Goal: Information Seeking & Learning: Find specific fact

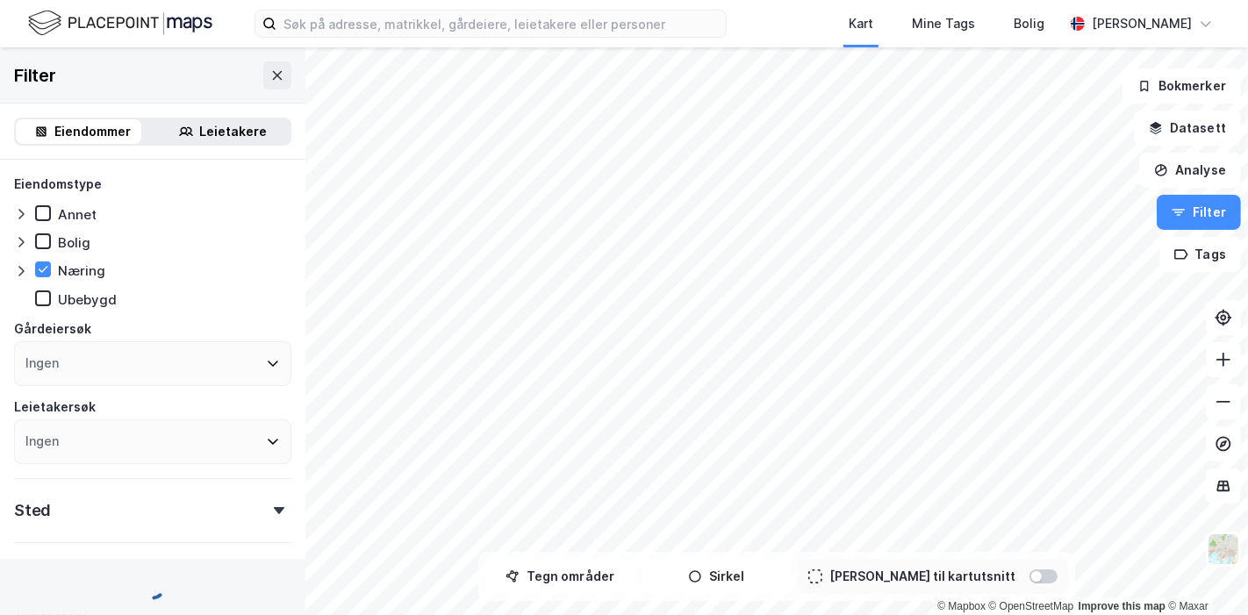
type input "Inkluder (79 365)"
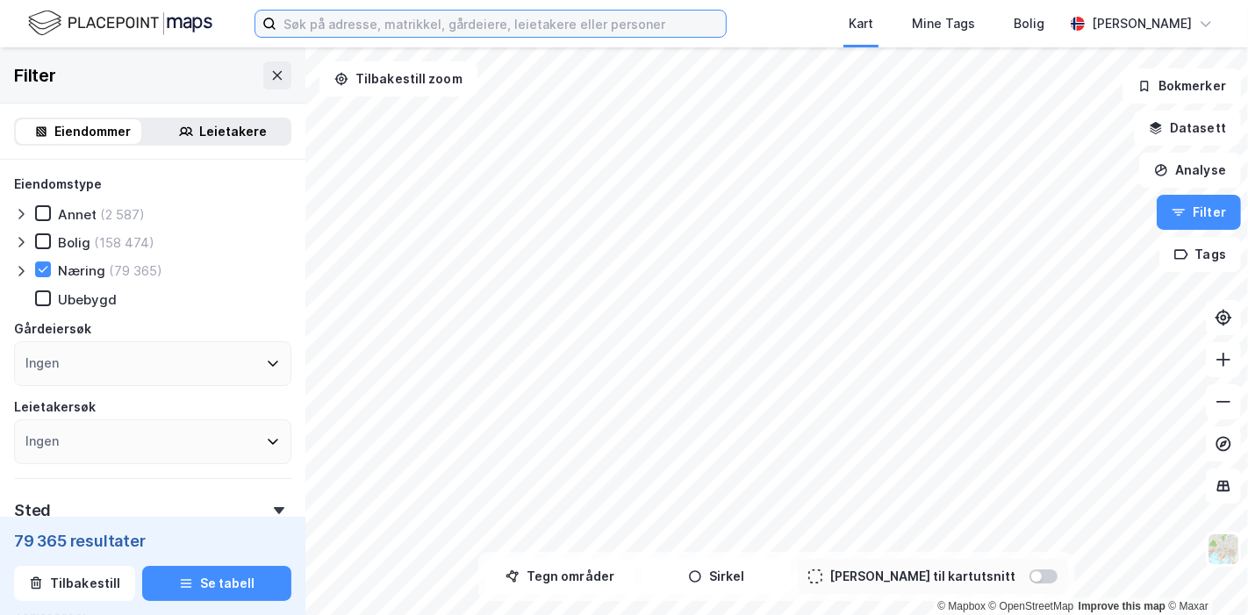
click at [392, 16] on input at bounding box center [501, 24] width 449 height 26
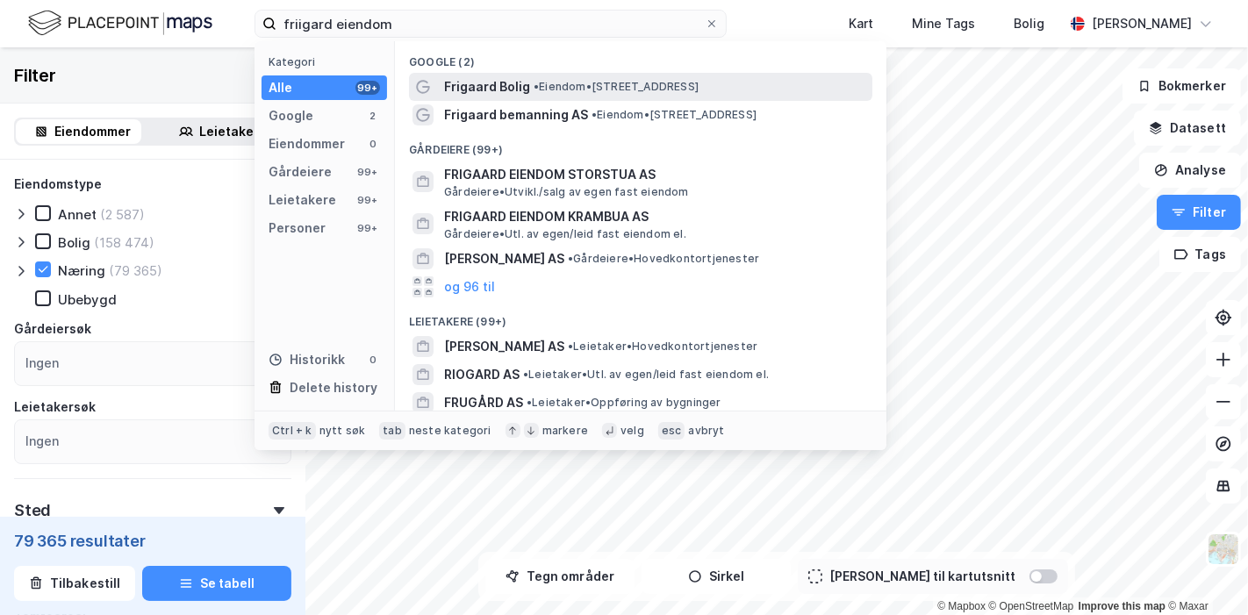
click at [477, 80] on span "Frigaard Bolig" at bounding box center [487, 86] width 86 height 21
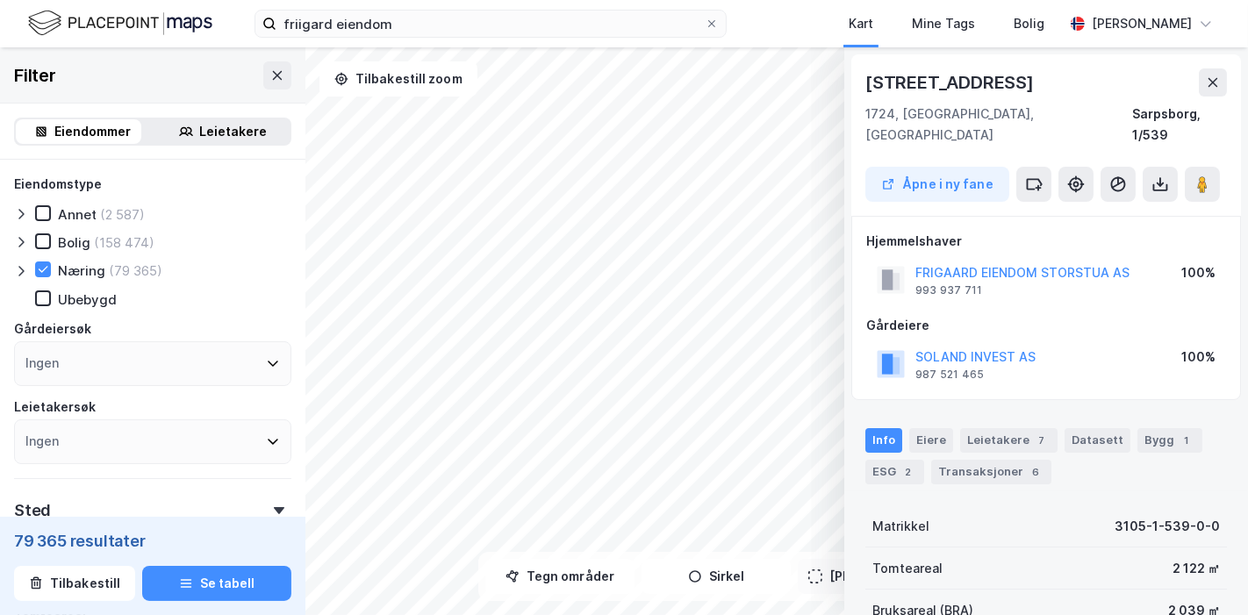
click at [531, 614] on html "friigard eiendom Kart Mine Tags Bolig [PERSON_NAME] © Mapbox © OpenStreetMap Im…" at bounding box center [624, 307] width 1248 height 615
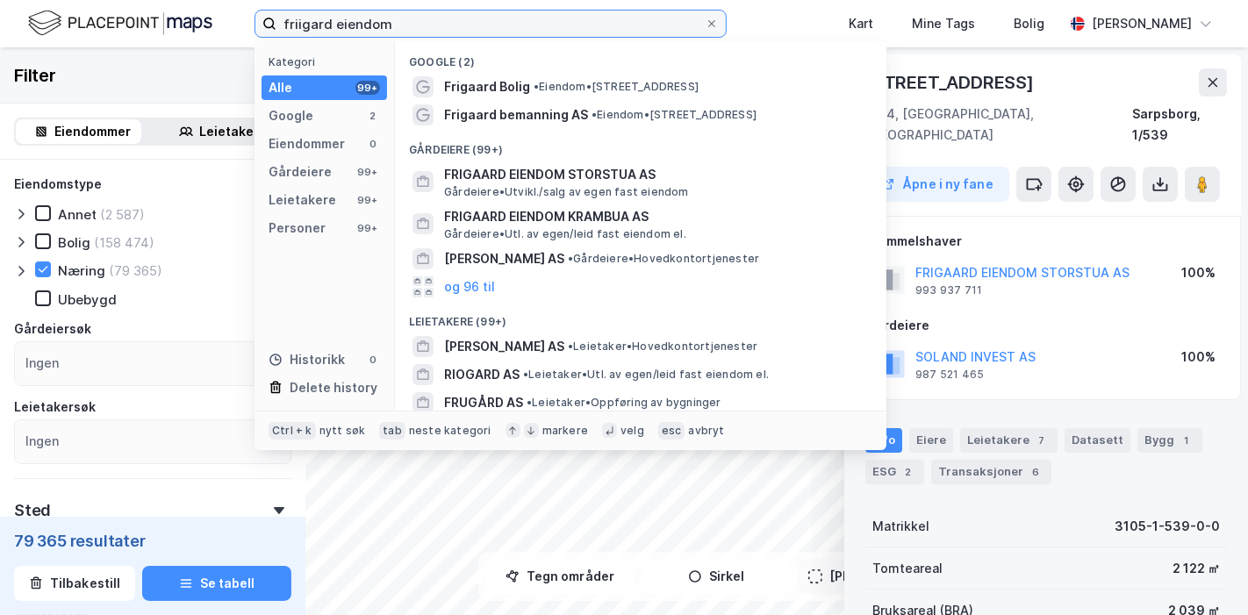
click at [391, 22] on input "friigard eiendom" at bounding box center [491, 24] width 428 height 26
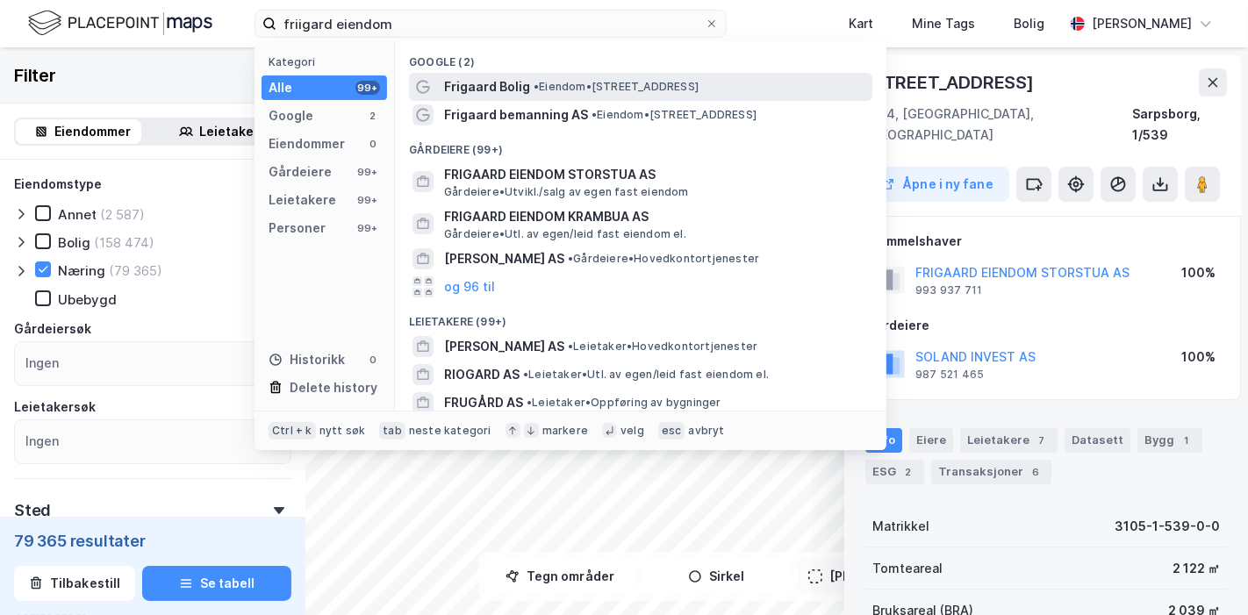
click at [488, 81] on span "Frigaard Bolig" at bounding box center [487, 86] width 86 height 21
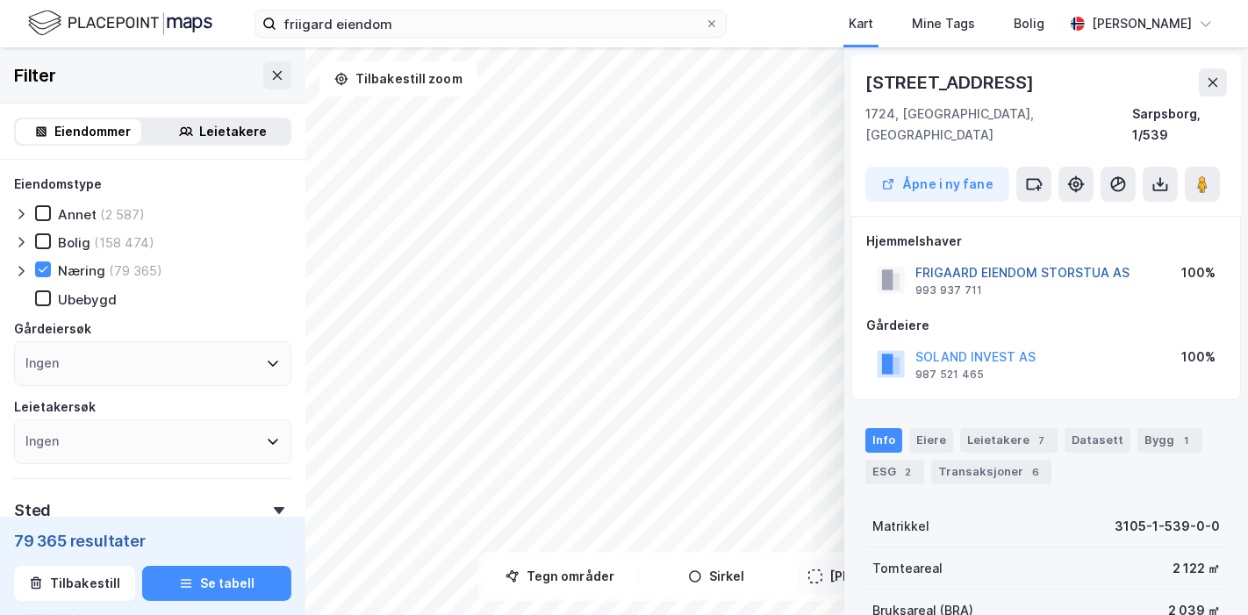
click at [0, 0] on button "FRIGAARD EIENDOM STORSTUA AS" at bounding box center [0, 0] width 0 height 0
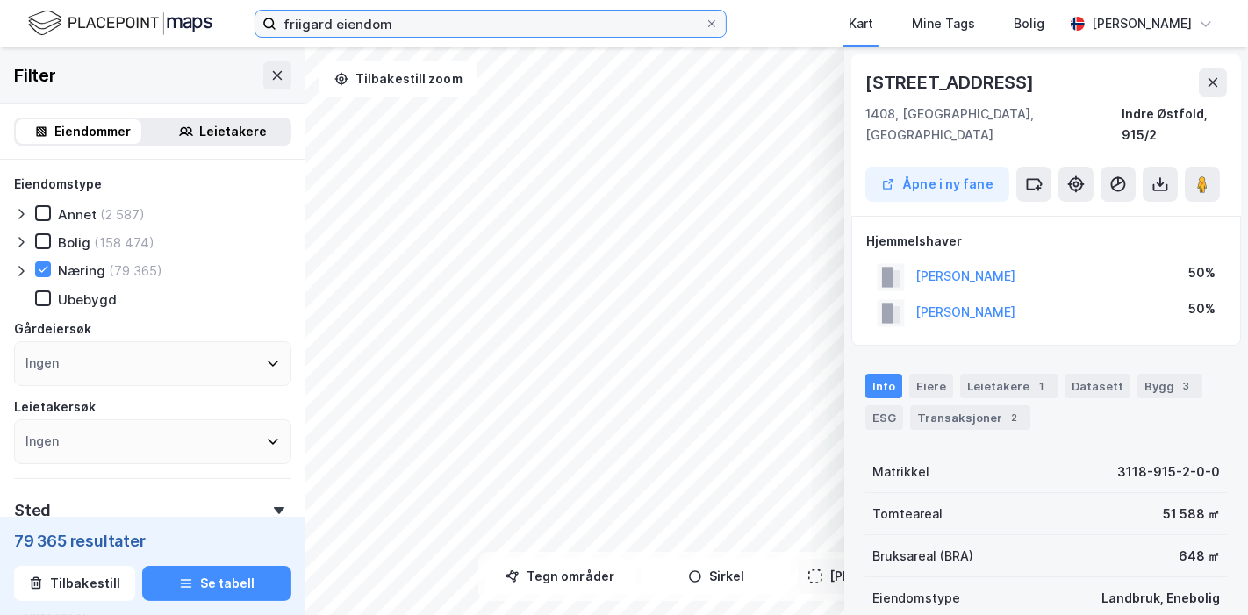
click at [334, 28] on input "friigard eiendom" at bounding box center [491, 24] width 428 height 26
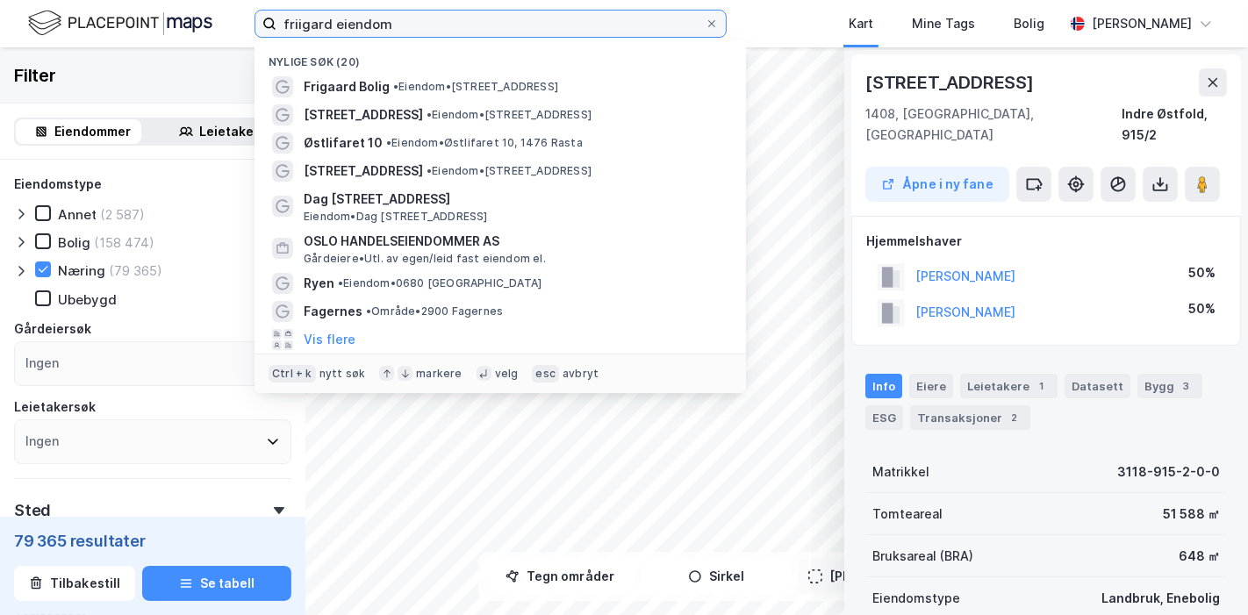
click at [334, 28] on input "friigard eiendom" at bounding box center [491, 24] width 428 height 26
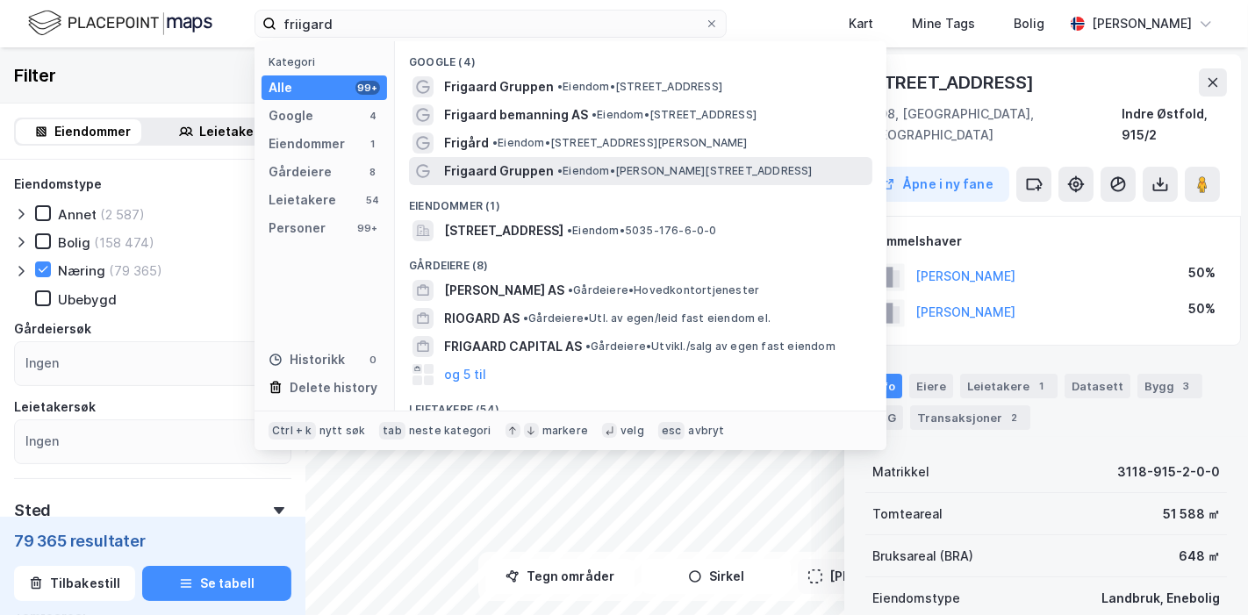
click at [520, 171] on span "Frigaard Gruppen" at bounding box center [499, 171] width 110 height 21
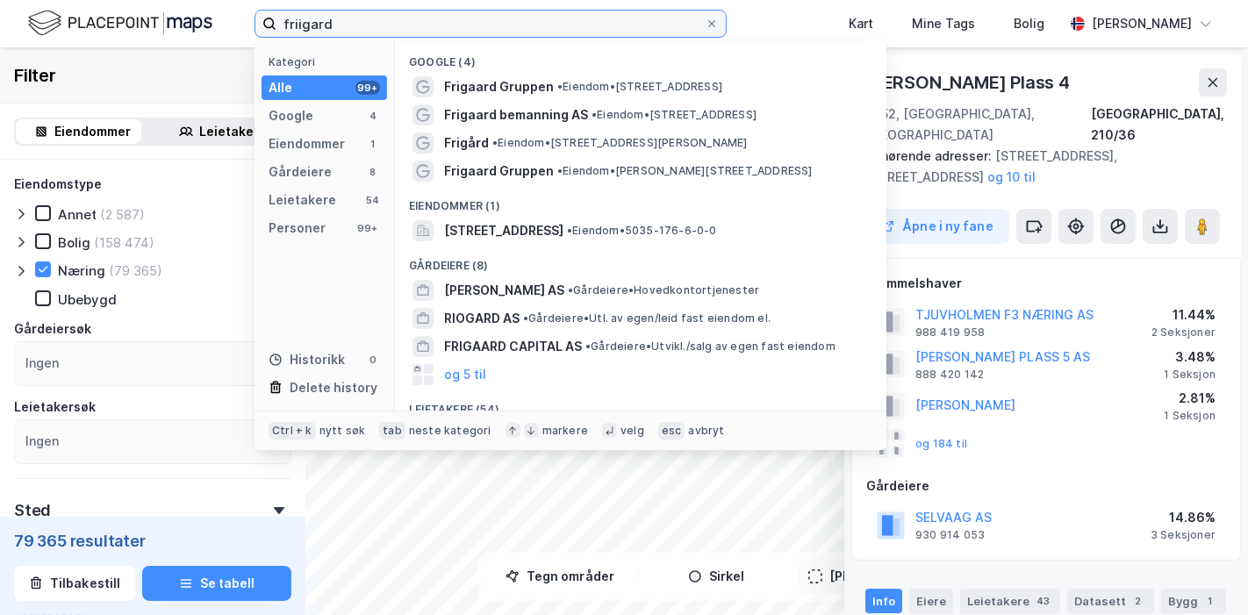
click at [349, 26] on input "friigard" at bounding box center [491, 24] width 428 height 26
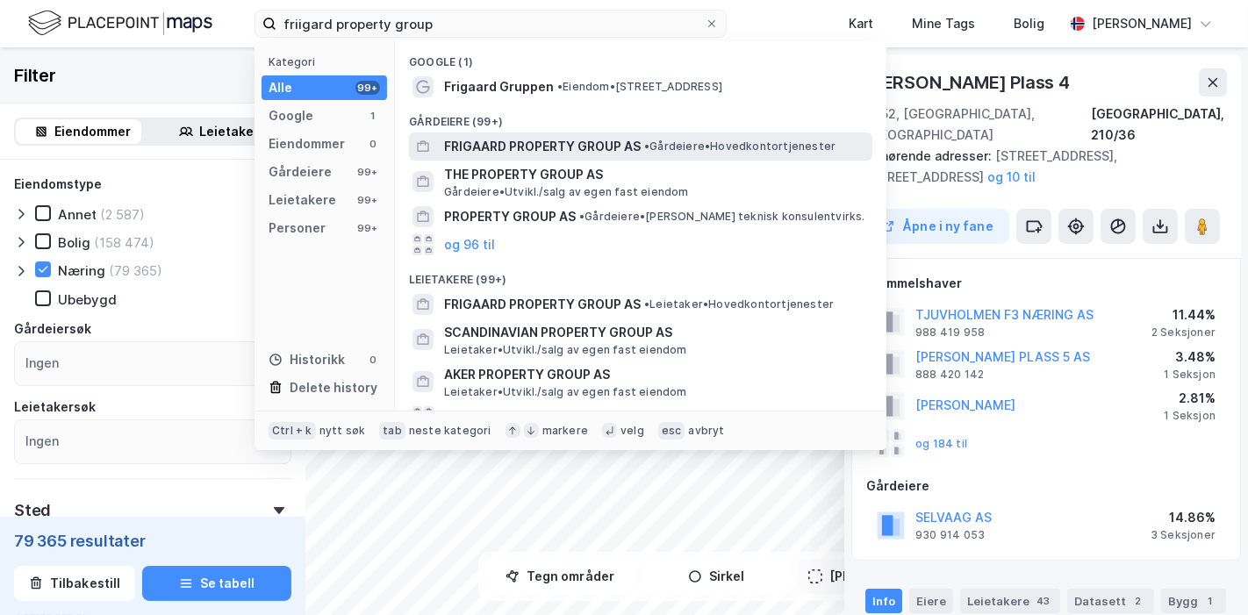
click at [566, 147] on span "FRIGAARD PROPERTY GROUP AS" at bounding box center [542, 146] width 197 height 21
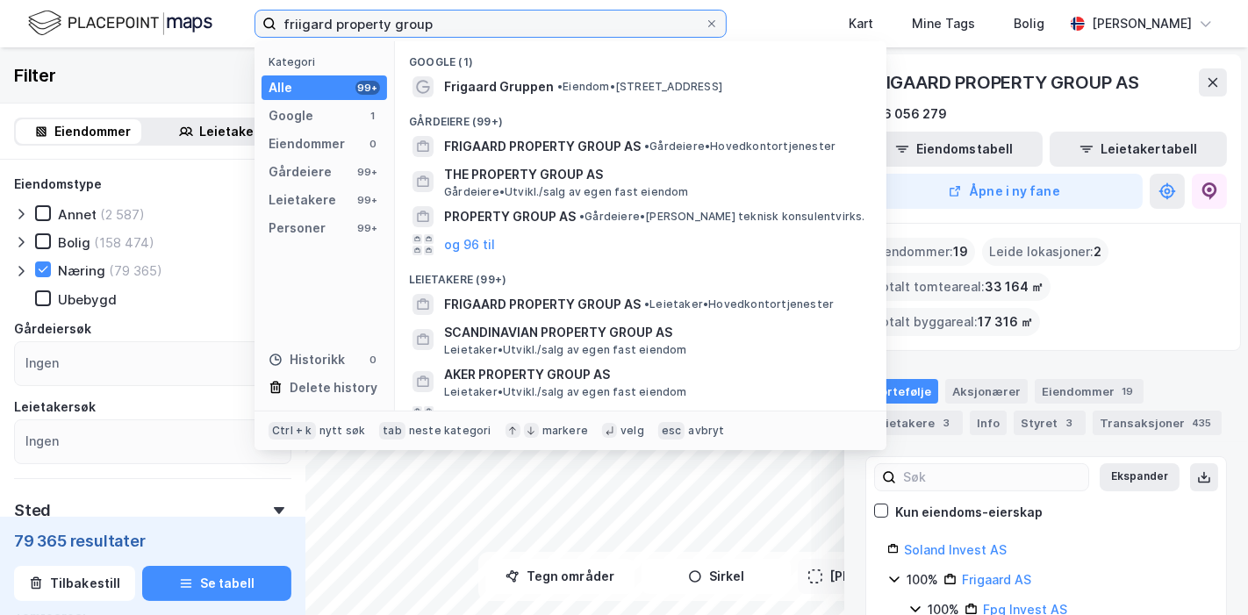
click at [428, 28] on input "friigard property group" at bounding box center [491, 24] width 428 height 26
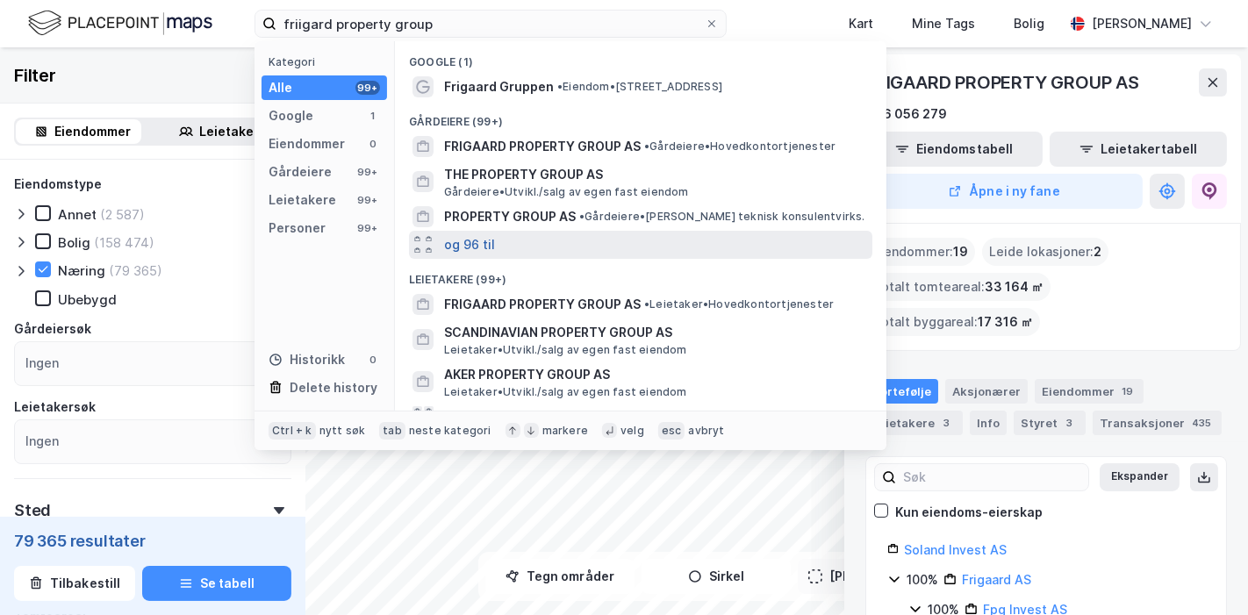
click at [478, 247] on button "og 96 til" at bounding box center [469, 244] width 51 height 21
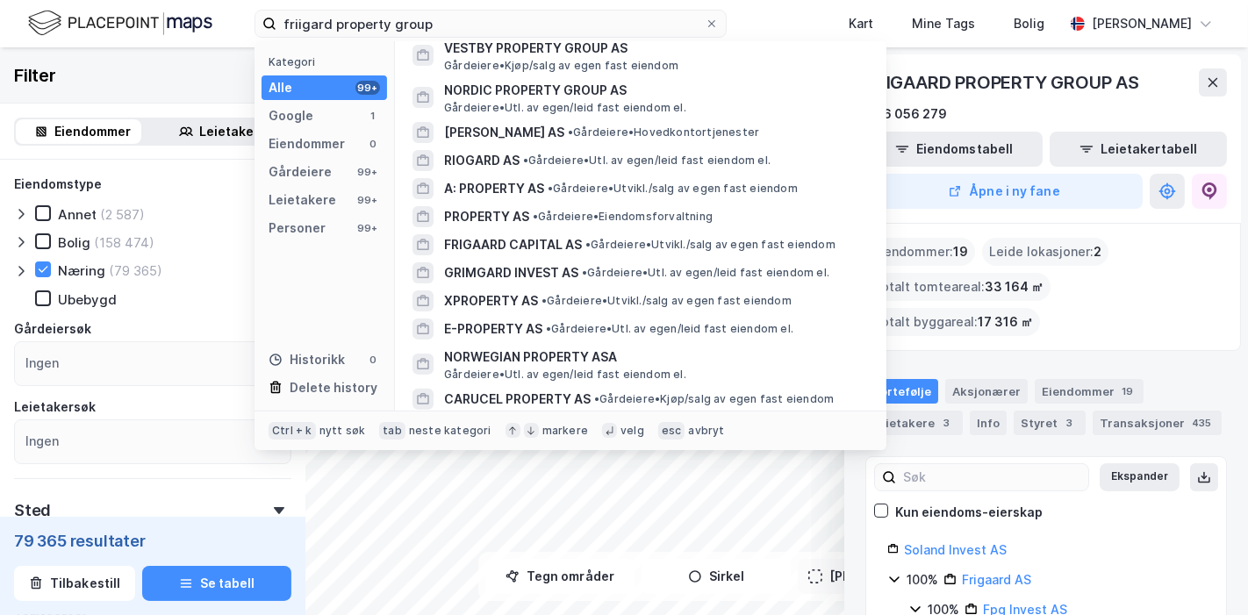
scroll to position [390, 0]
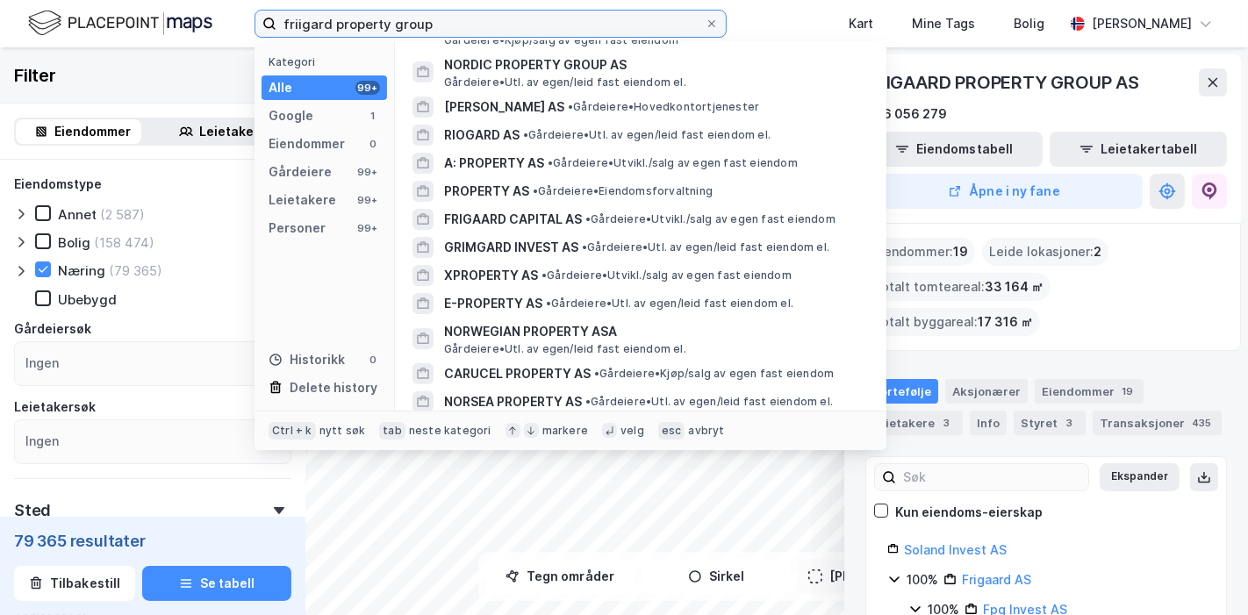
click at [309, 25] on input "friigard property group" at bounding box center [491, 24] width 428 height 26
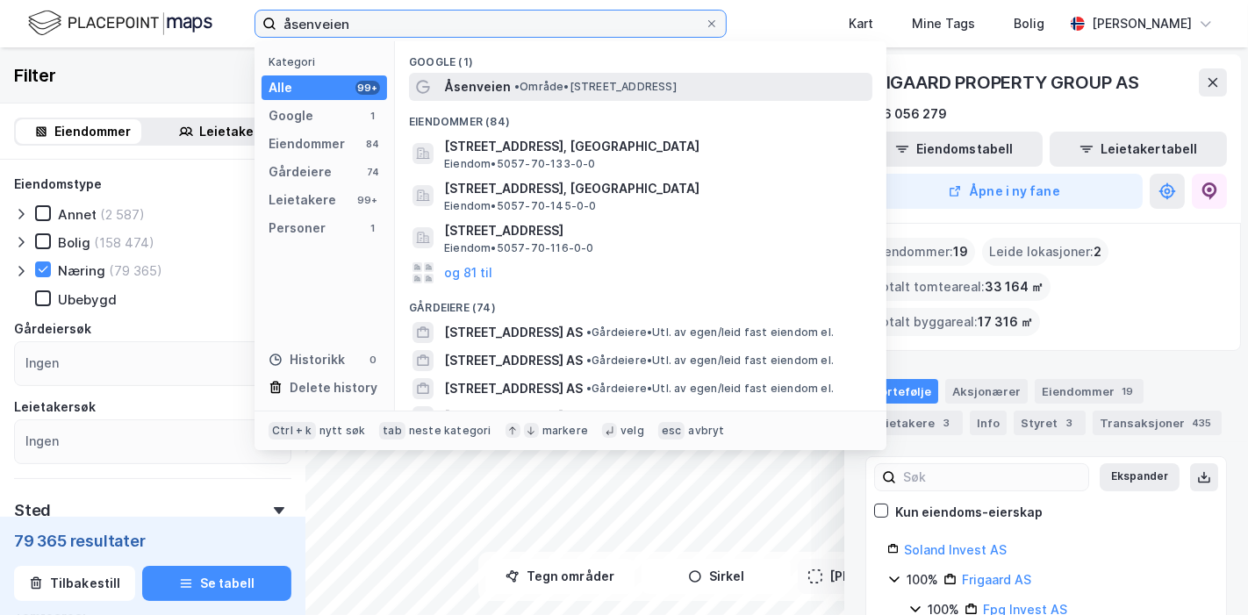
type input "åsenveien"
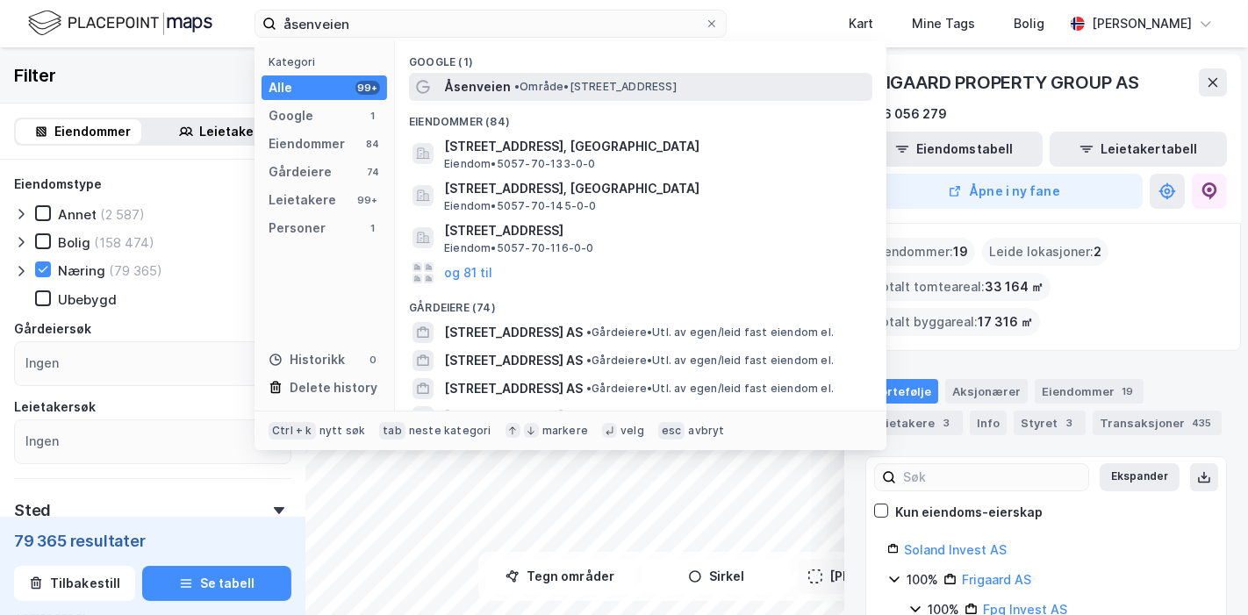
click at [591, 80] on span "• Område • [STREET_ADDRESS]" at bounding box center [595, 87] width 162 height 14
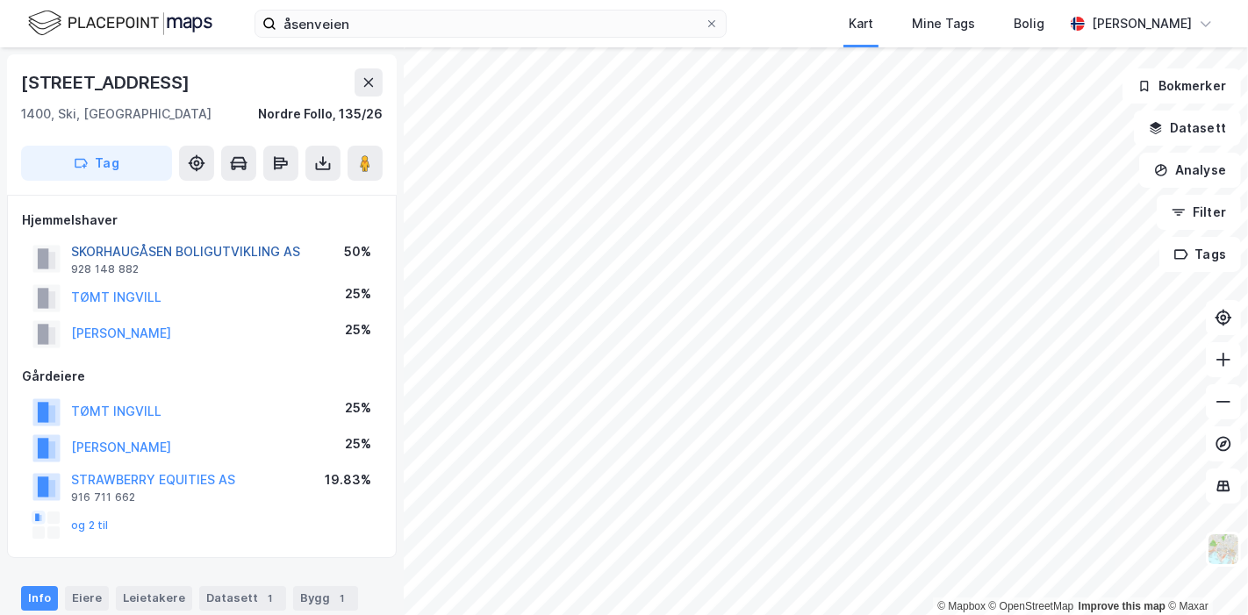
click at [0, 0] on button "SKORHAUGÅSEN BOLIGUTVIKLING AS" at bounding box center [0, 0] width 0 height 0
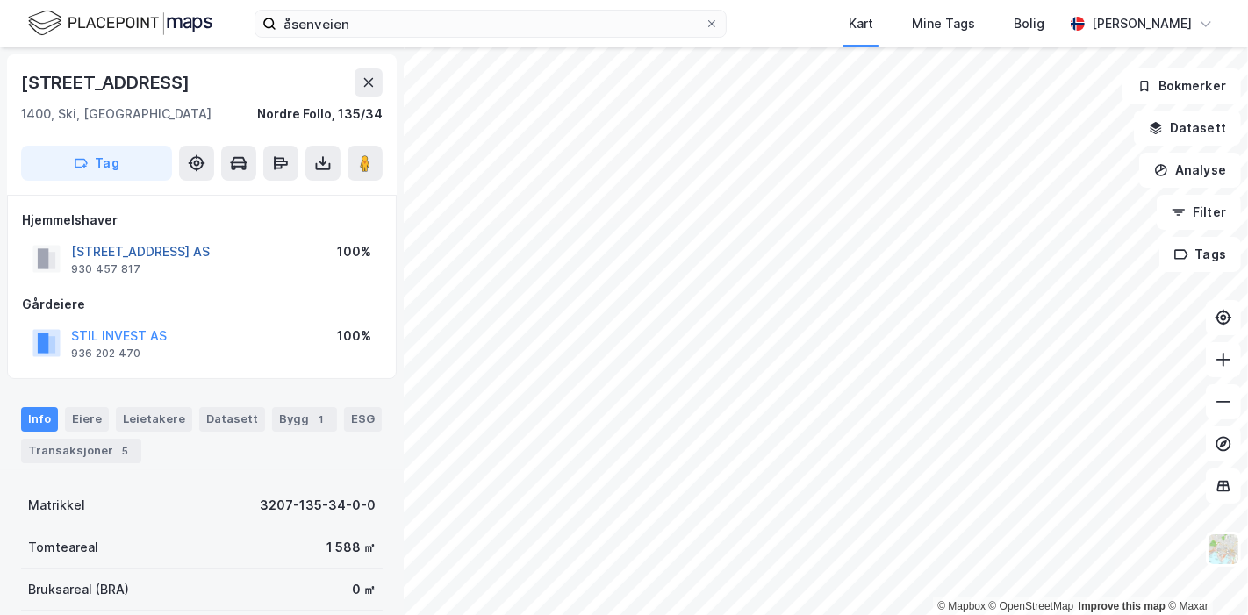
click at [0, 0] on button "[STREET_ADDRESS] AS" at bounding box center [0, 0] width 0 height 0
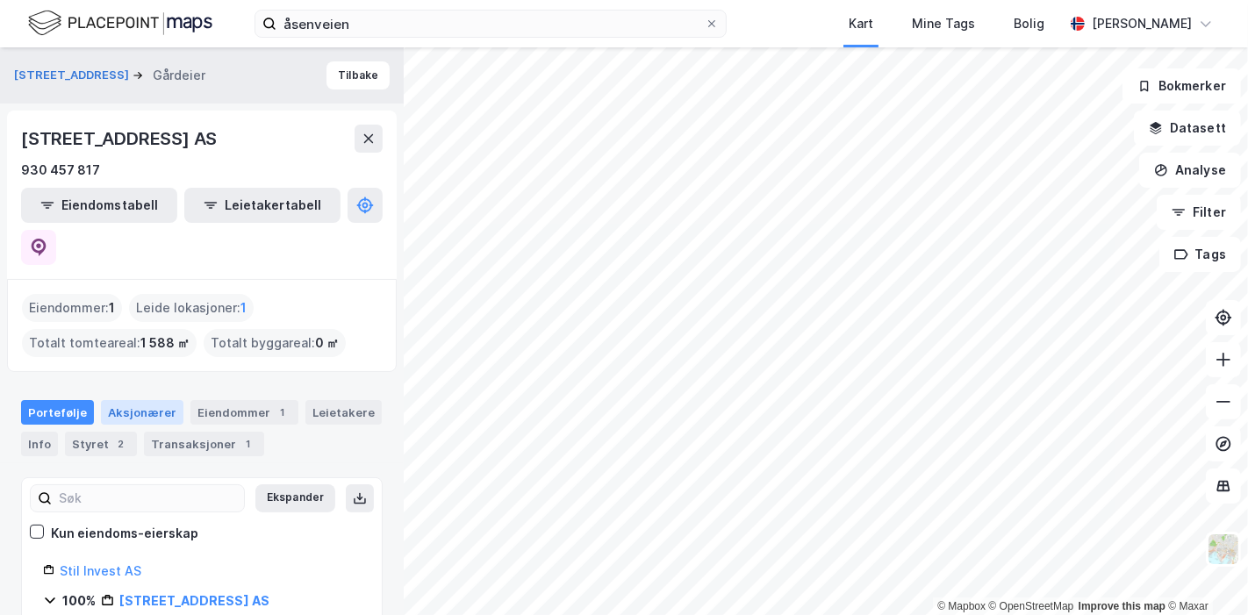
click at [113, 400] on div "Aksjonærer" at bounding box center [142, 412] width 83 height 25
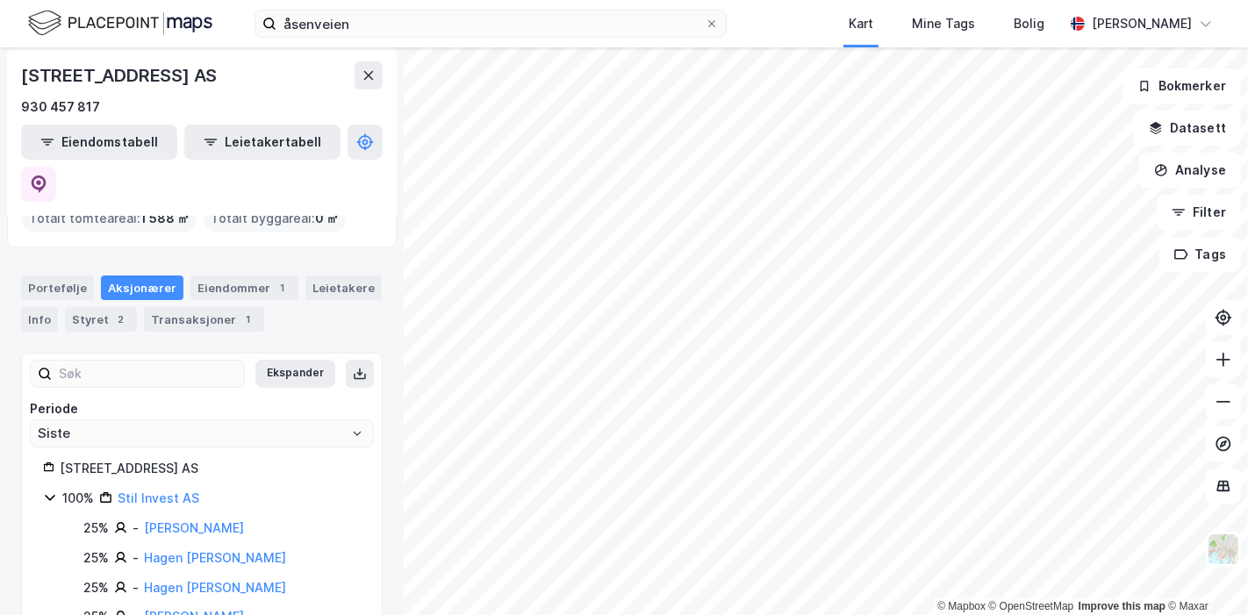
scroll to position [137, 0]
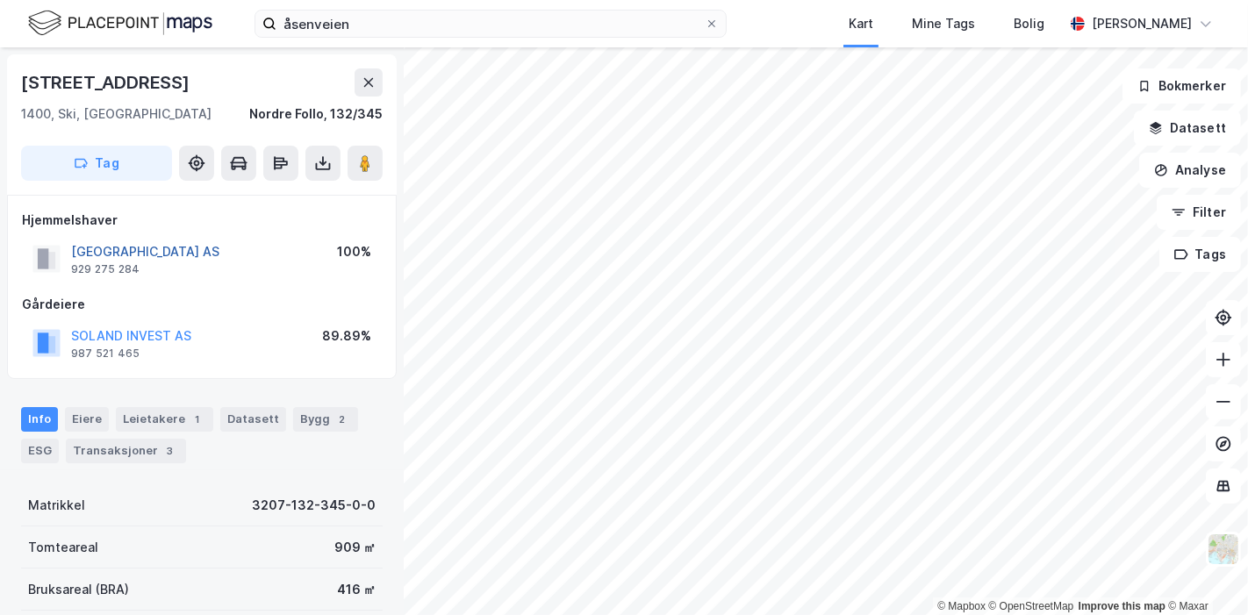
click at [0, 0] on button "[GEOGRAPHIC_DATA] AS" at bounding box center [0, 0] width 0 height 0
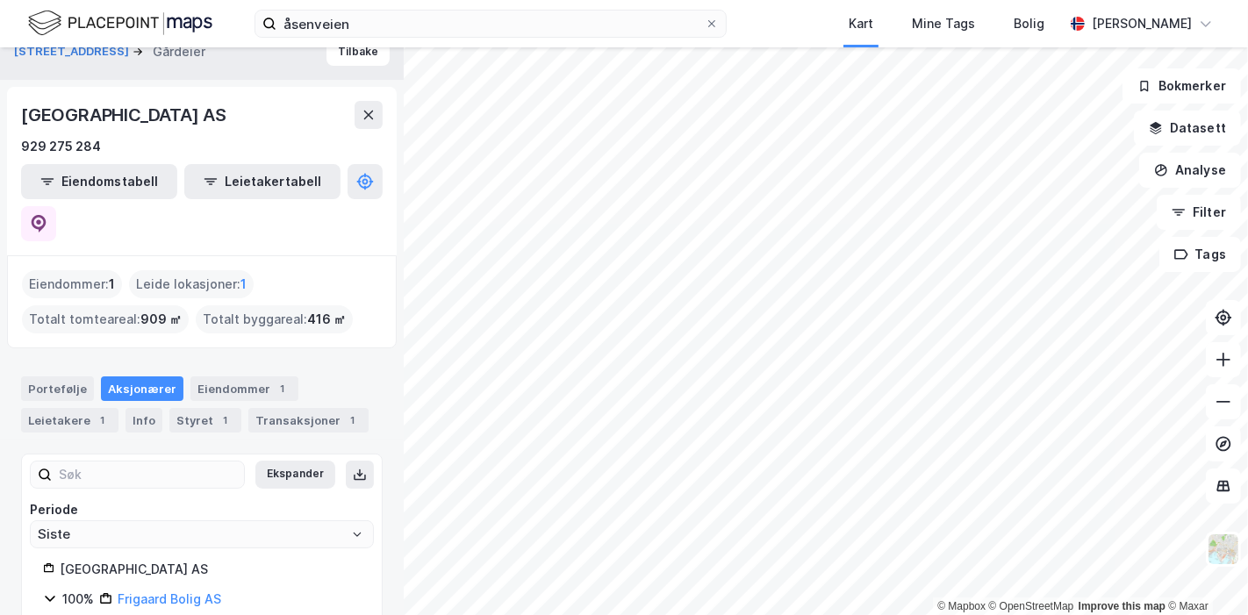
scroll to position [47, 0]
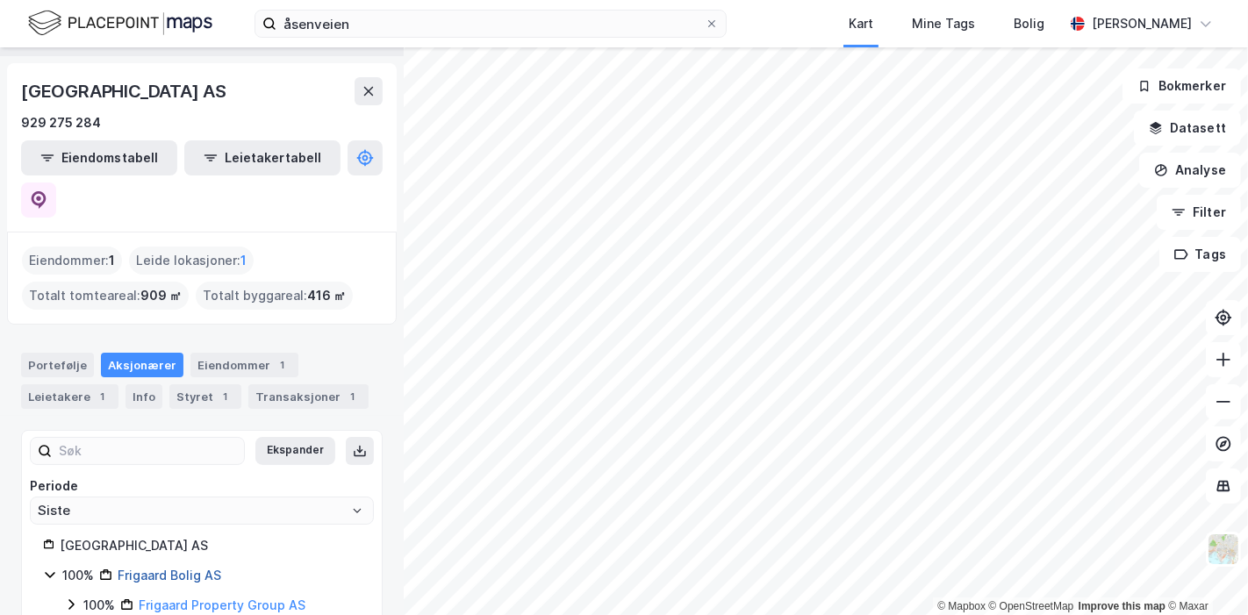
click at [187, 568] on link "Frigaard Bolig AS" at bounding box center [170, 575] width 104 height 15
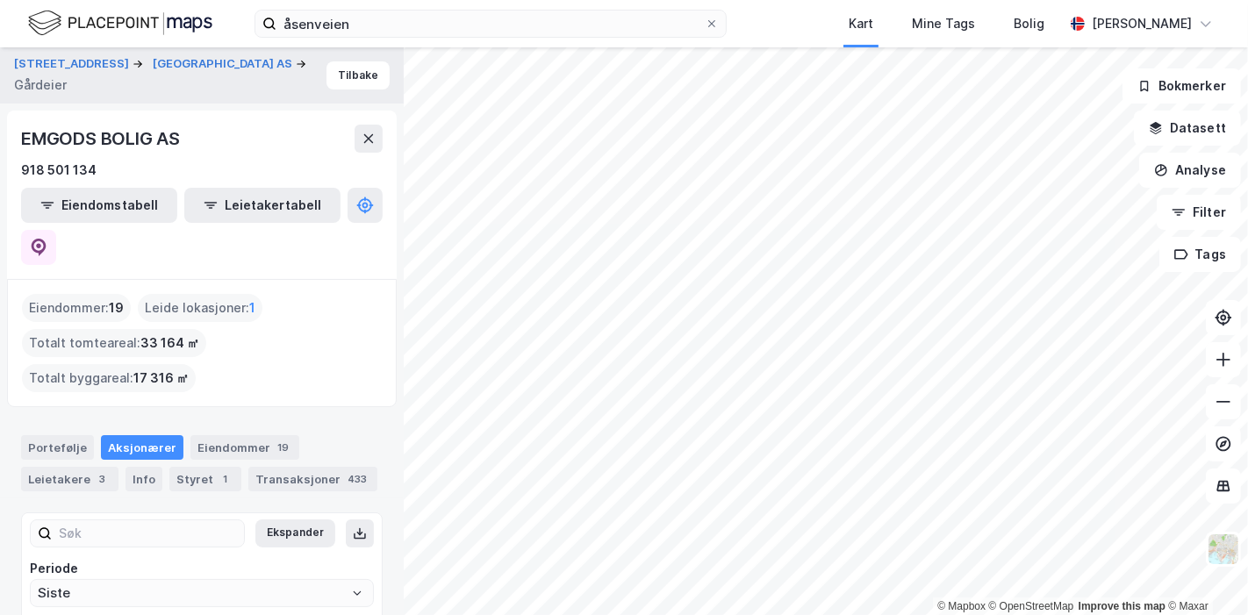
scroll to position [97, 0]
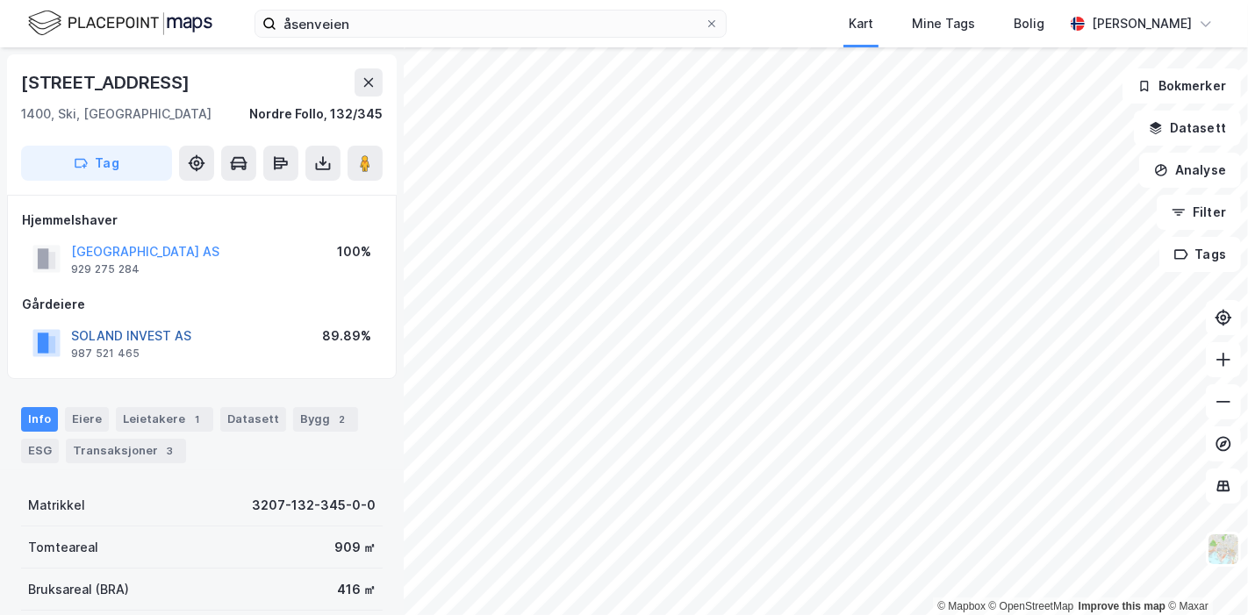
click at [0, 0] on button "SOLAND INVEST AS" at bounding box center [0, 0] width 0 height 0
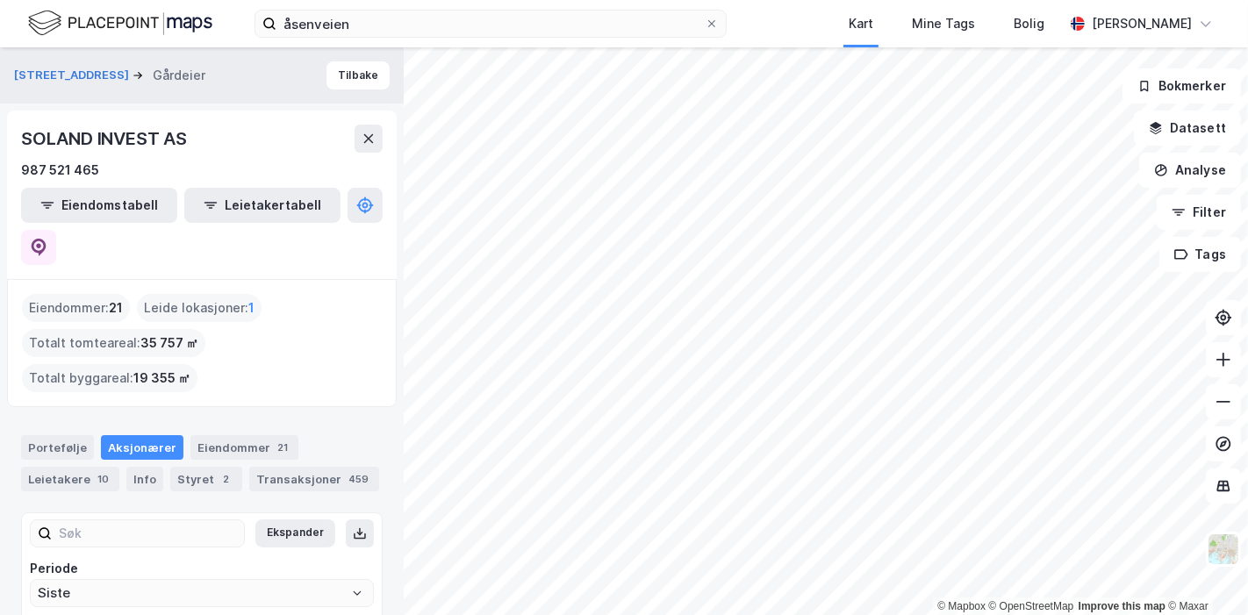
scroll to position [18, 0]
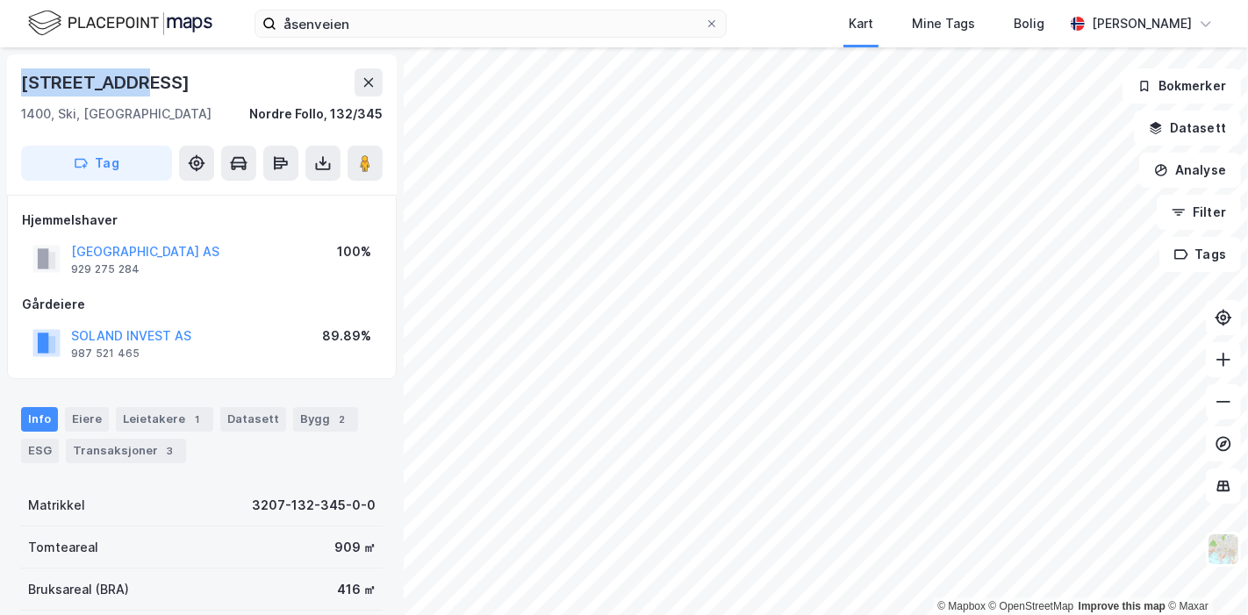
drag, startPoint x: 142, startPoint y: 76, endPoint x: 0, endPoint y: 76, distance: 142.2
click at [0, 76] on div "Åsenveien 14 1400, Ski, [GEOGRAPHIC_DATA], 132/345 Tag Hjemmelshaver [GEOGRAPHI…" at bounding box center [202, 331] width 404 height 568
copy div "[STREET_ADDRESS]"
